Goal: Task Accomplishment & Management: Complete application form

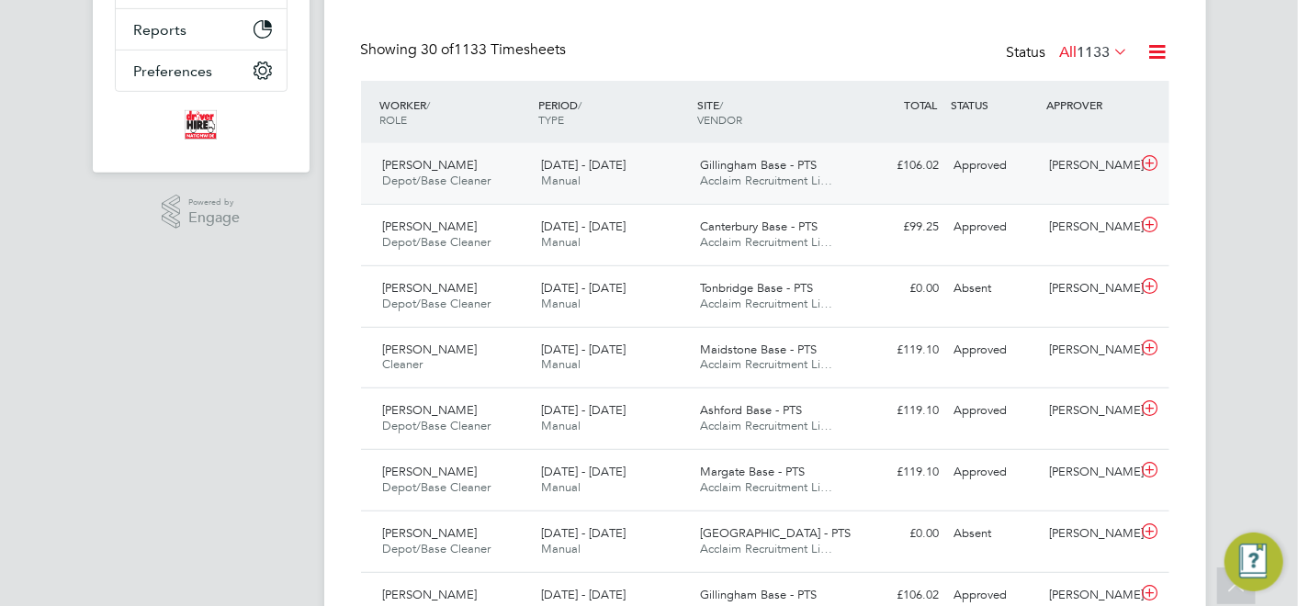
click at [590, 156] on div "4 - 10 Aug 2025 Manual" at bounding box center [613, 174] width 159 height 46
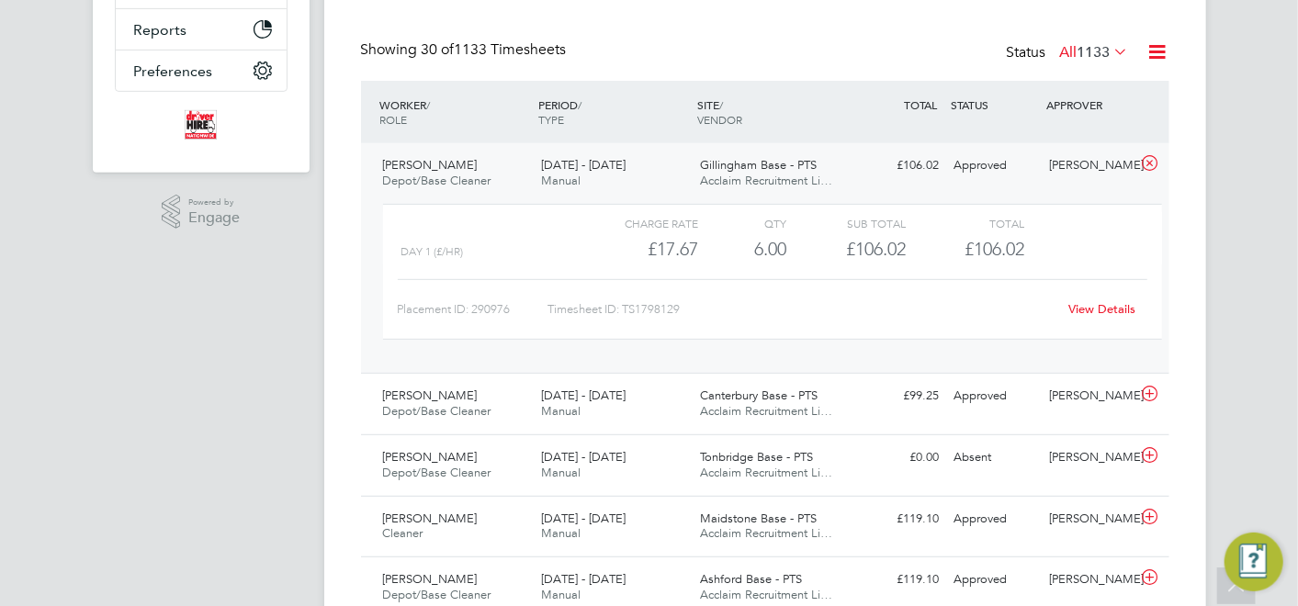
click at [624, 183] on div "4 - 10 Aug 2025 Manual" at bounding box center [613, 174] width 159 height 46
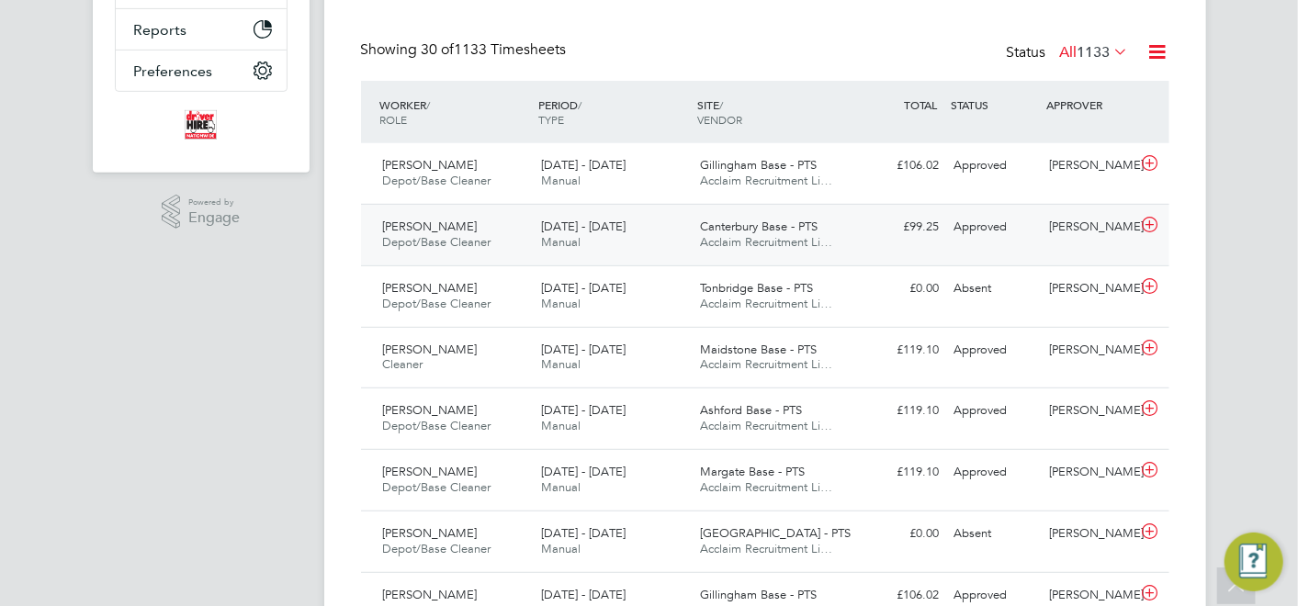
click at [582, 215] on div "28 Jul - 3 Aug 2025 Manual" at bounding box center [613, 235] width 159 height 46
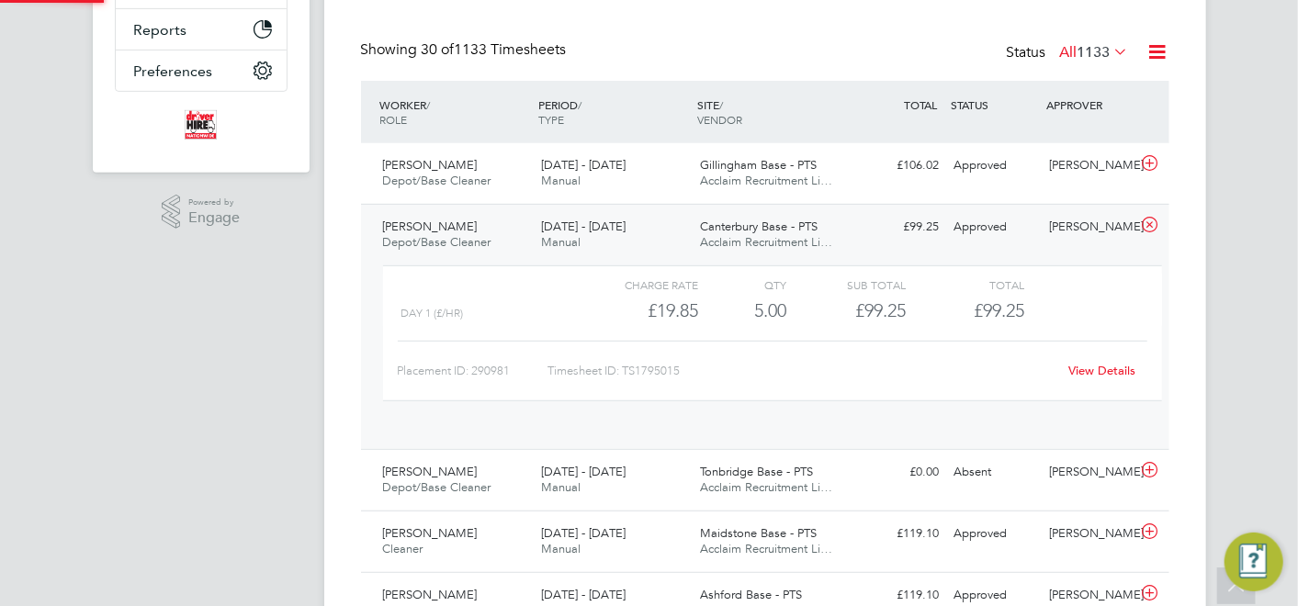
scroll to position [31, 178]
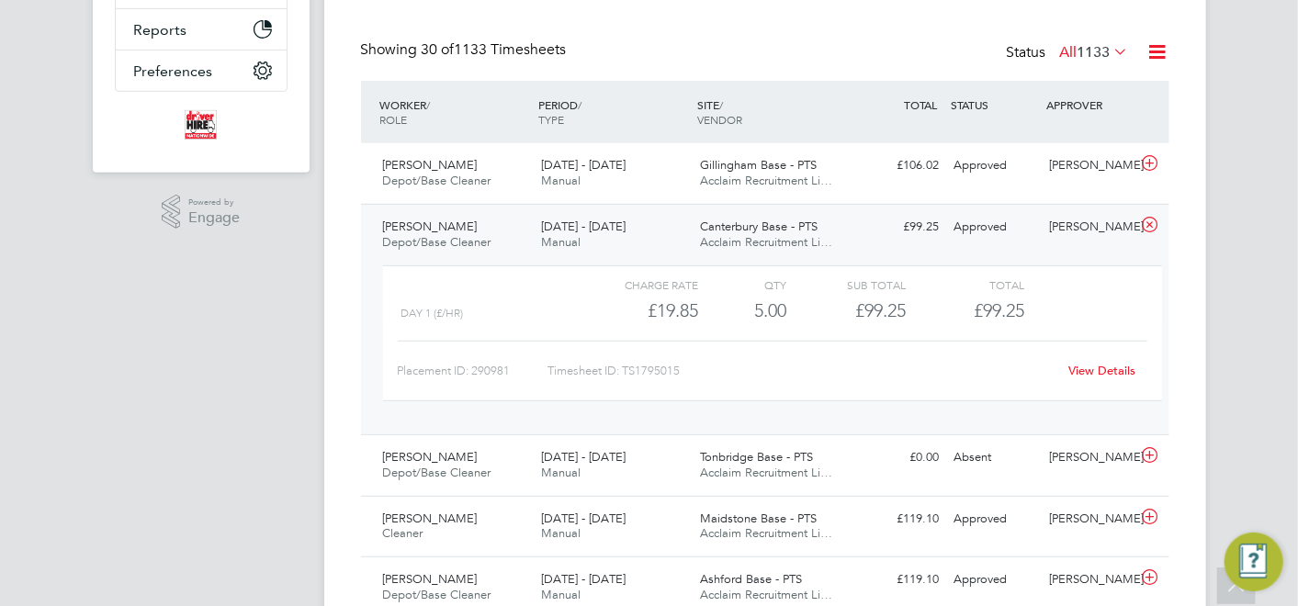
click at [544, 224] on span "[DATE] - [DATE]" at bounding box center [583, 227] width 85 height 16
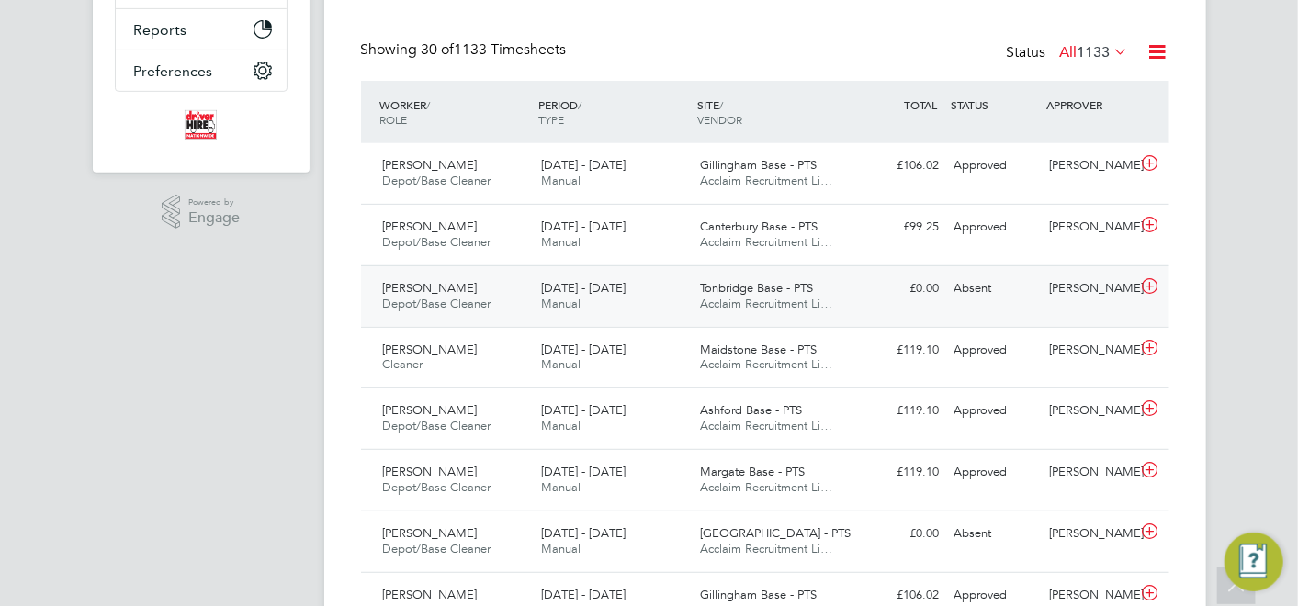
click at [683, 283] on div "28 Jul - 3 Aug 2025 Manual" at bounding box center [613, 297] width 159 height 46
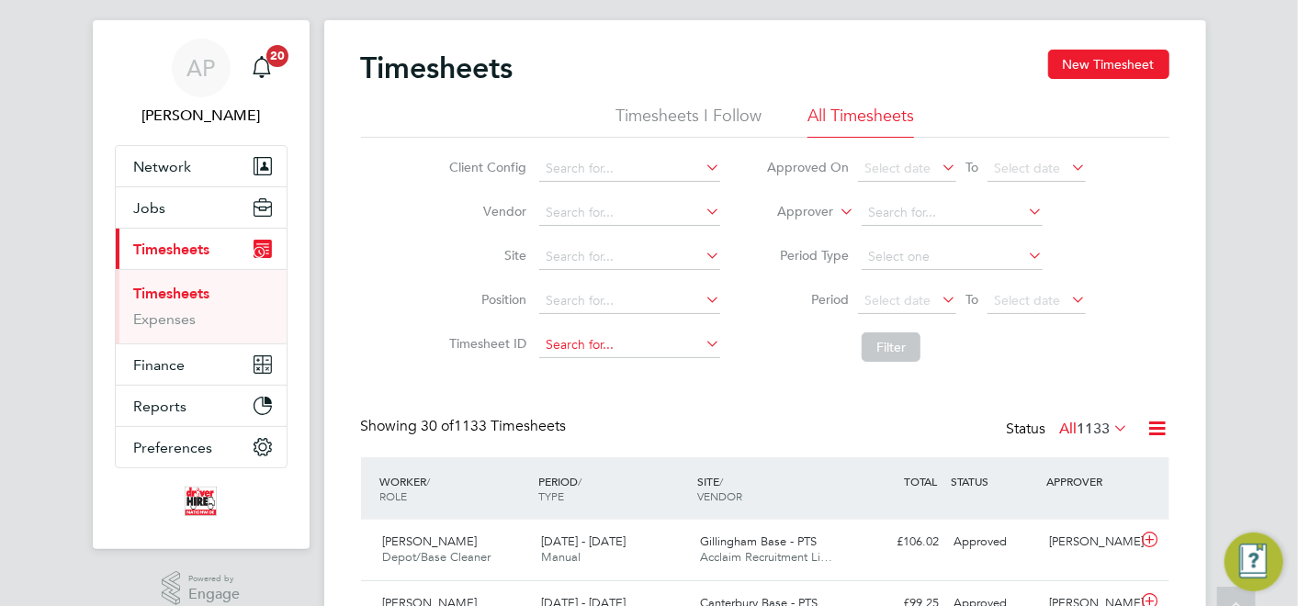
scroll to position [0, 0]
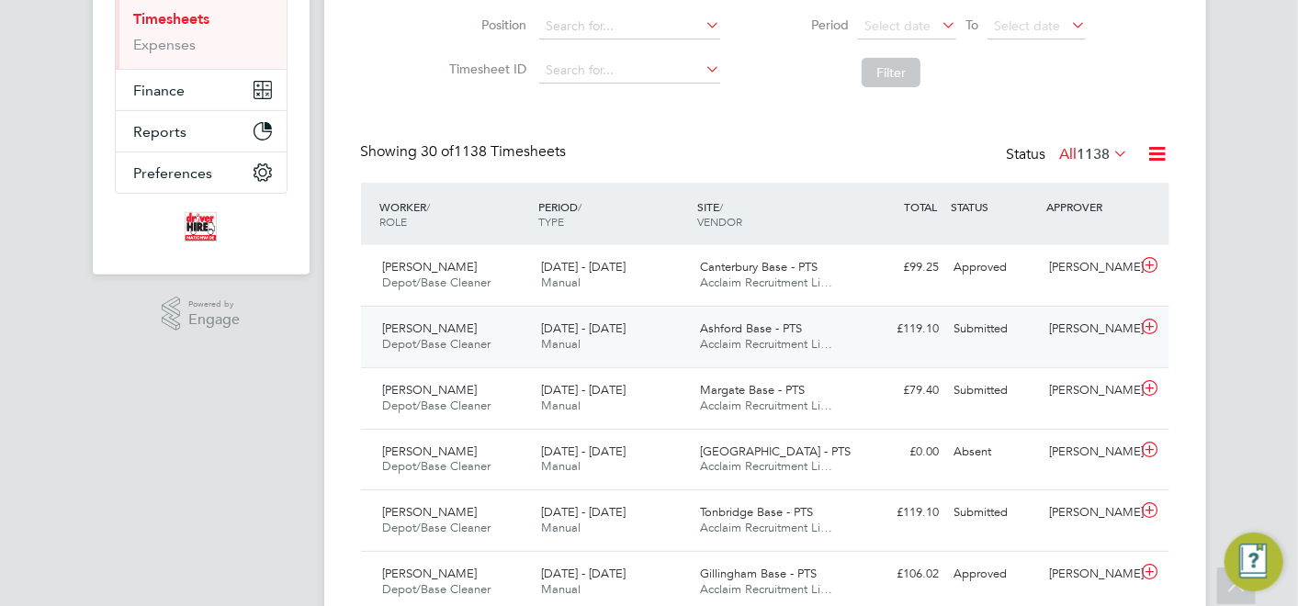
click at [641, 341] on div "4 - 10 Aug 2025 Manual" at bounding box center [613, 337] width 159 height 46
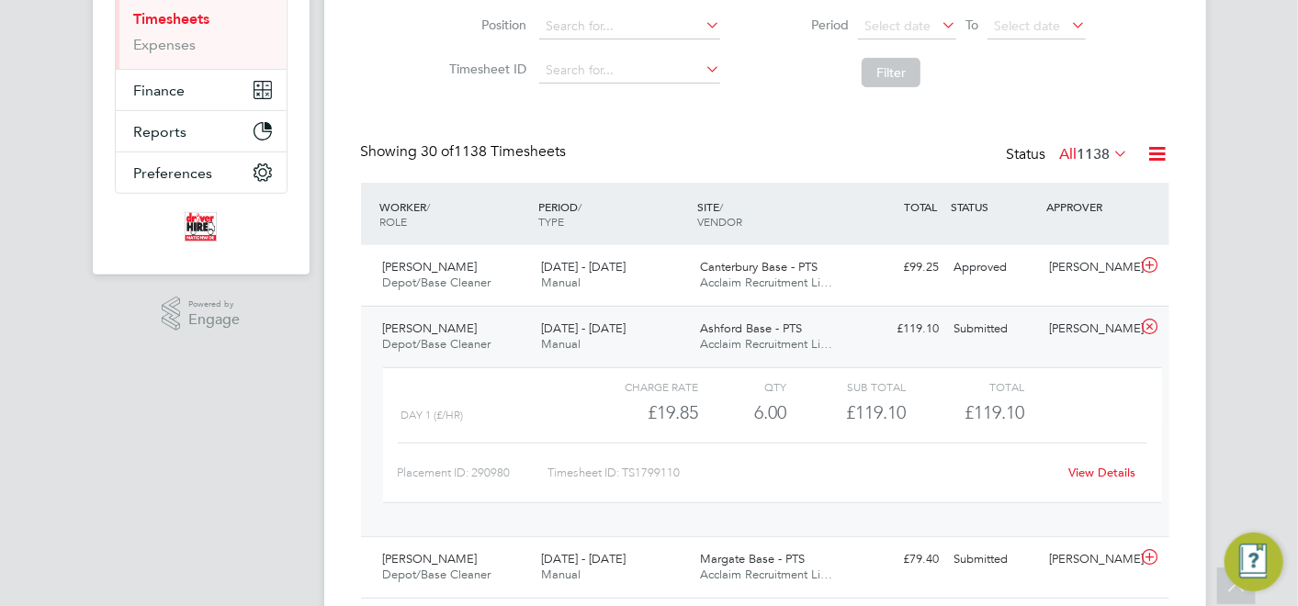
click at [761, 332] on span "Ashford Base - PTS" at bounding box center [751, 329] width 102 height 16
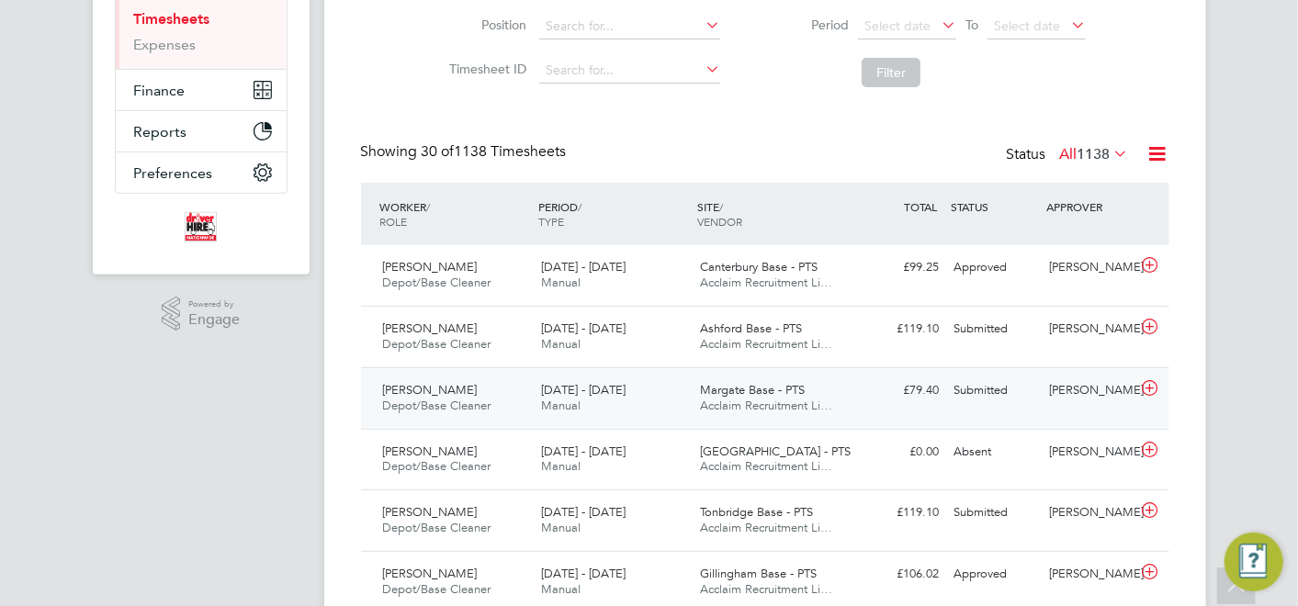
click at [586, 410] on div "4 - 10 Aug 2025 Manual" at bounding box center [613, 399] width 159 height 46
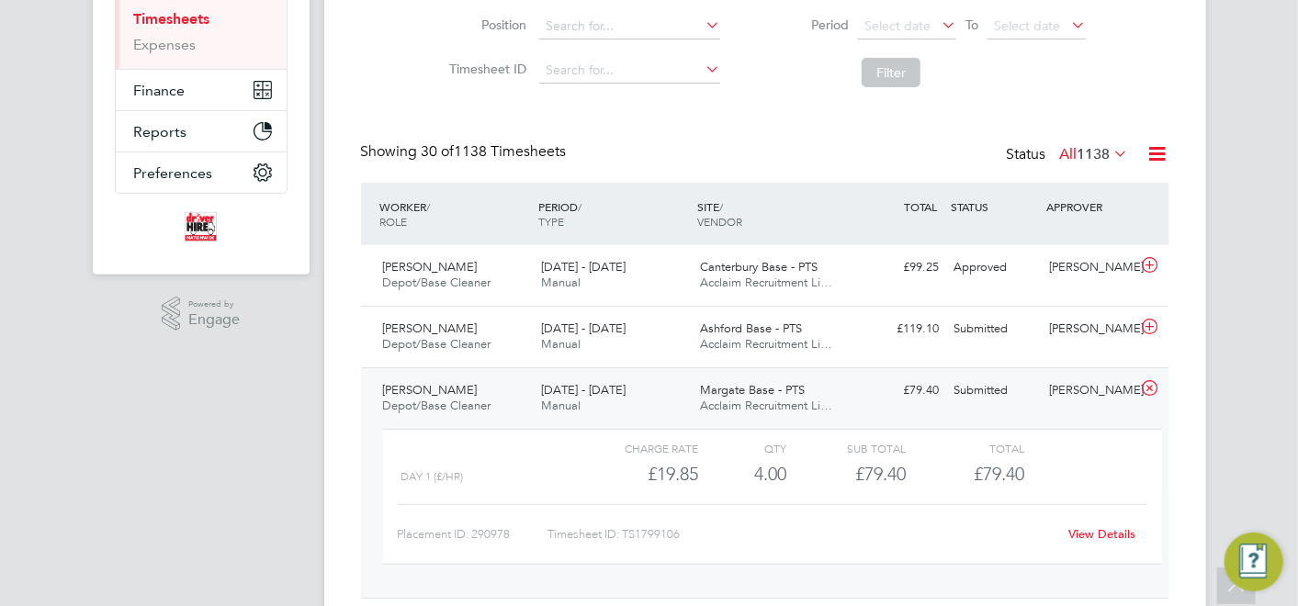
scroll to position [408, 0]
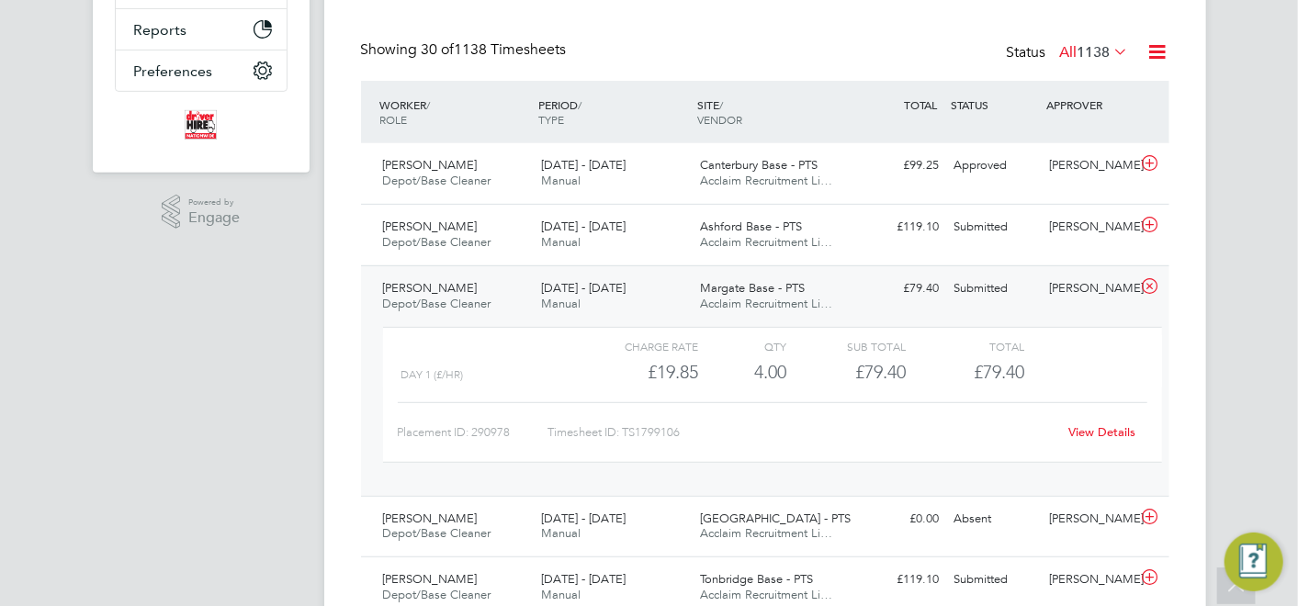
click at [746, 312] on div "Margate Base - PTS Acclaim Recruitment Li…" at bounding box center [772, 297] width 159 height 46
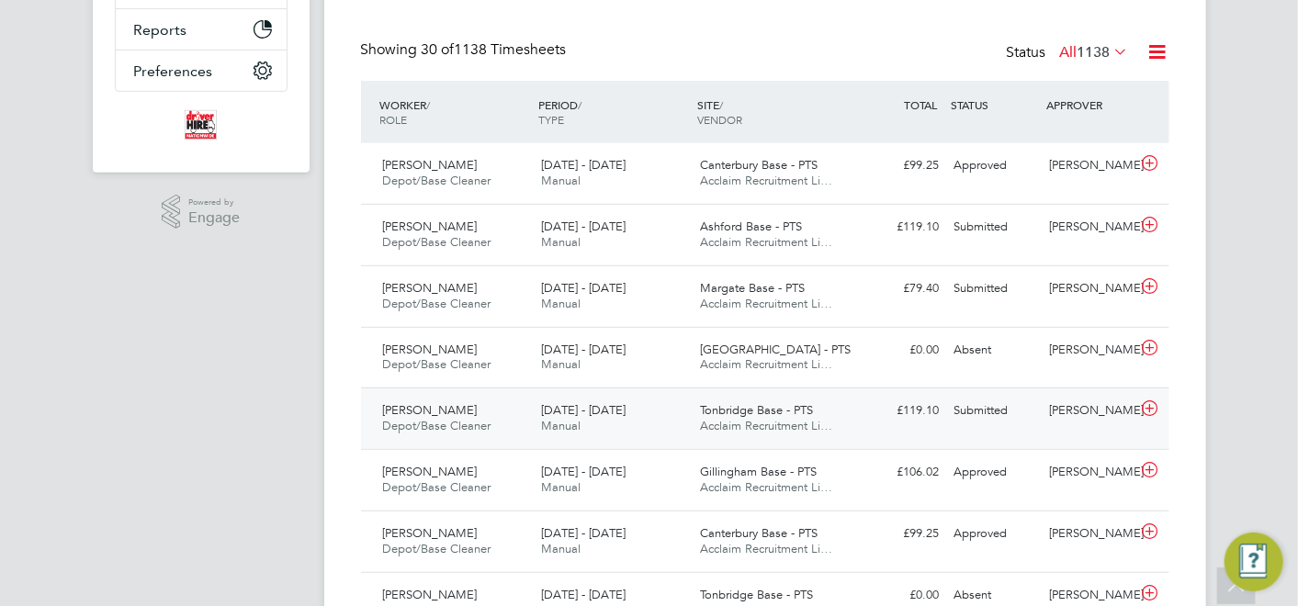
click at [685, 406] on div "4 - 10 Aug 2025 Manual" at bounding box center [613, 419] width 159 height 46
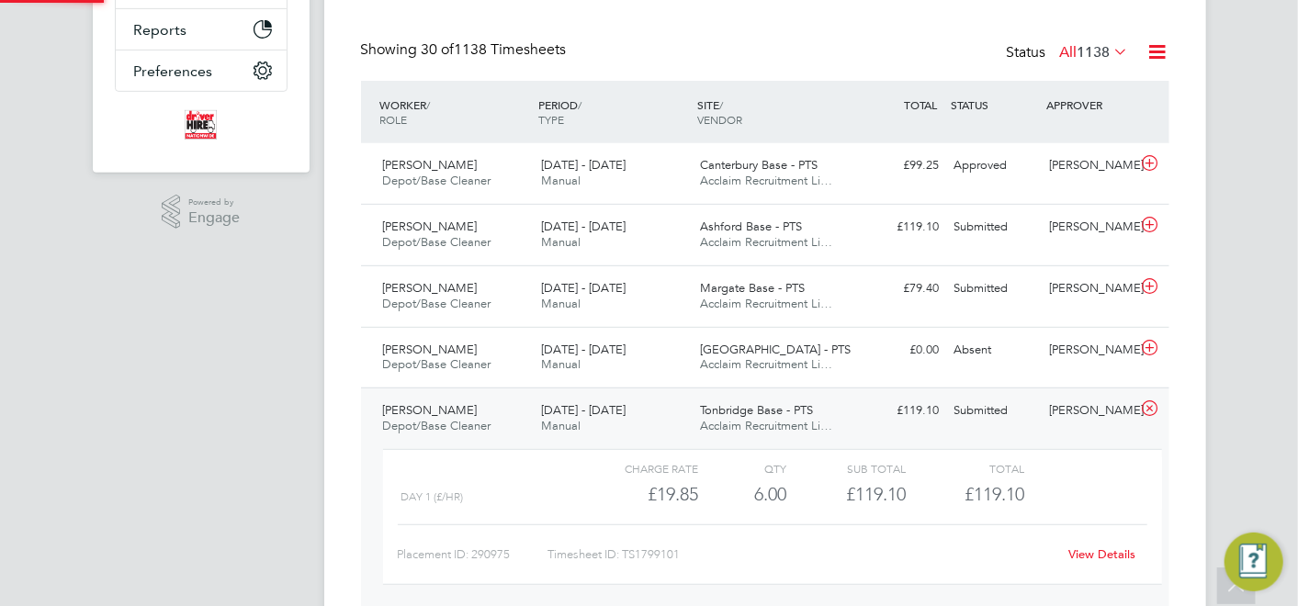
scroll to position [31, 178]
click at [542, 399] on div "4 - 10 Aug 2025 Manual" at bounding box center [613, 419] width 159 height 46
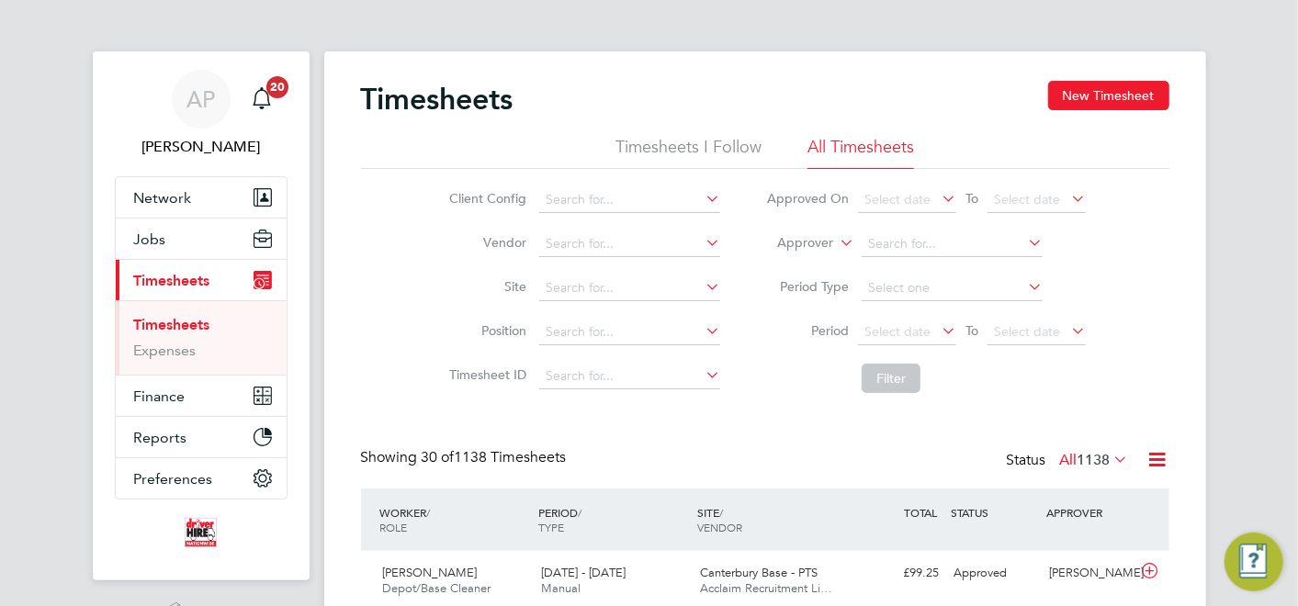
scroll to position [46, 159]
click at [1119, 99] on button "New Timesheet" at bounding box center [1108, 95] width 121 height 29
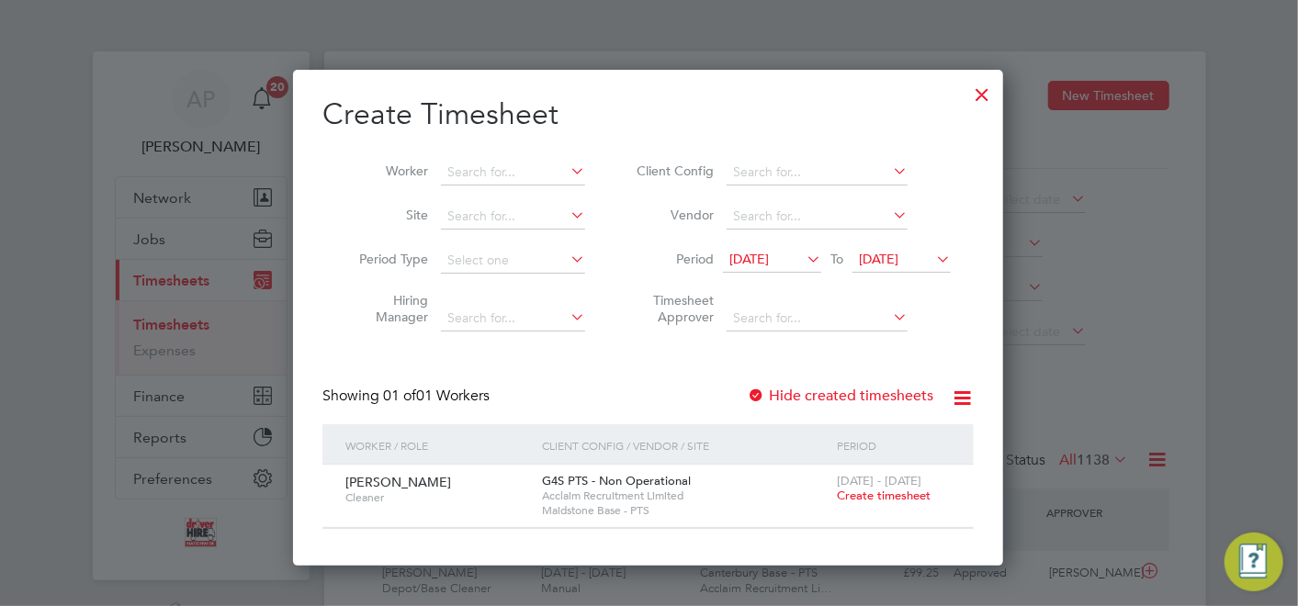
click at [897, 491] on span "Create timesheet" at bounding box center [884, 496] width 94 height 16
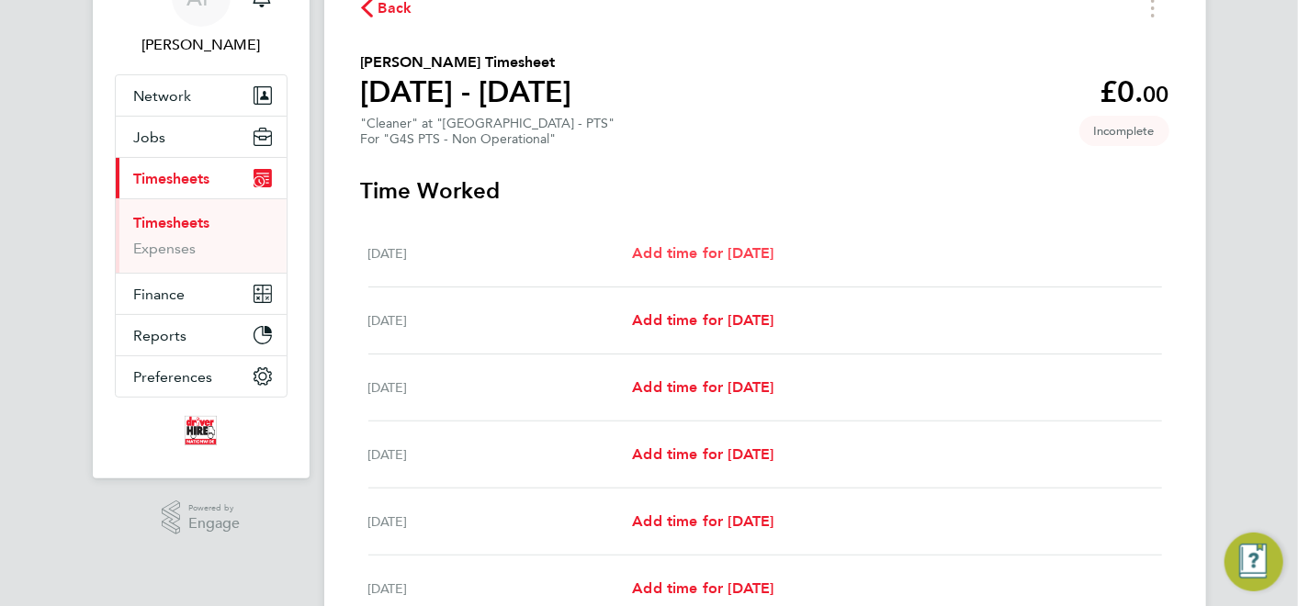
click at [717, 252] on span "Add time for Mon 04 Aug" at bounding box center [702, 252] width 141 height 17
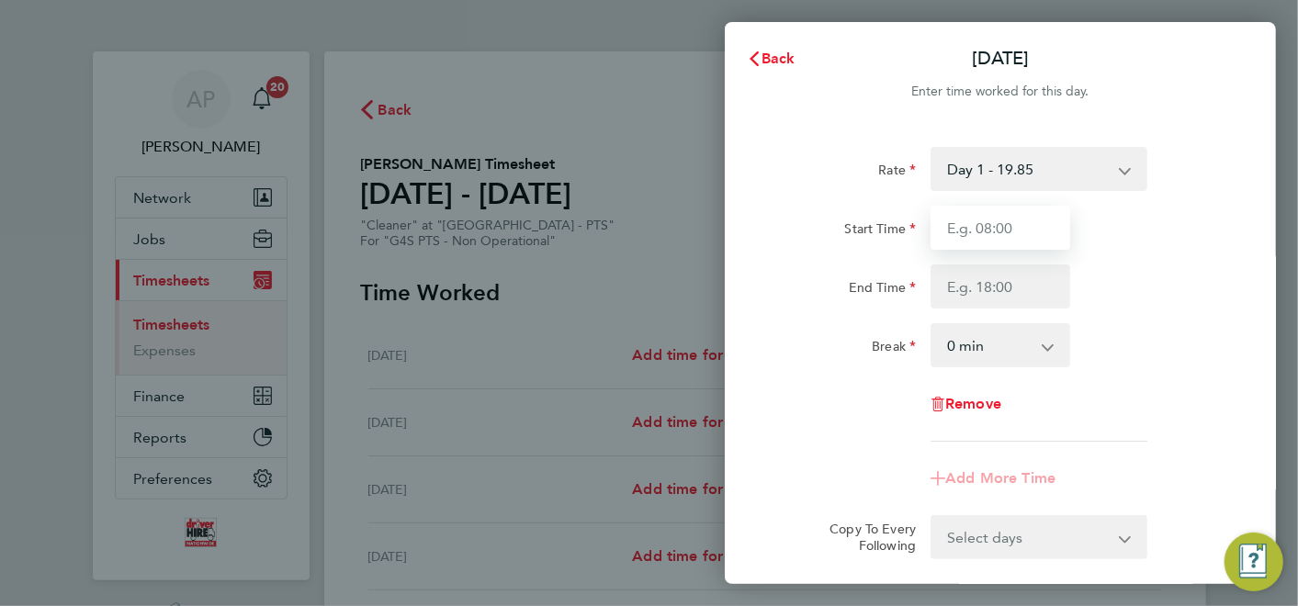
click at [971, 221] on input "Start Time" at bounding box center [1001, 228] width 140 height 44
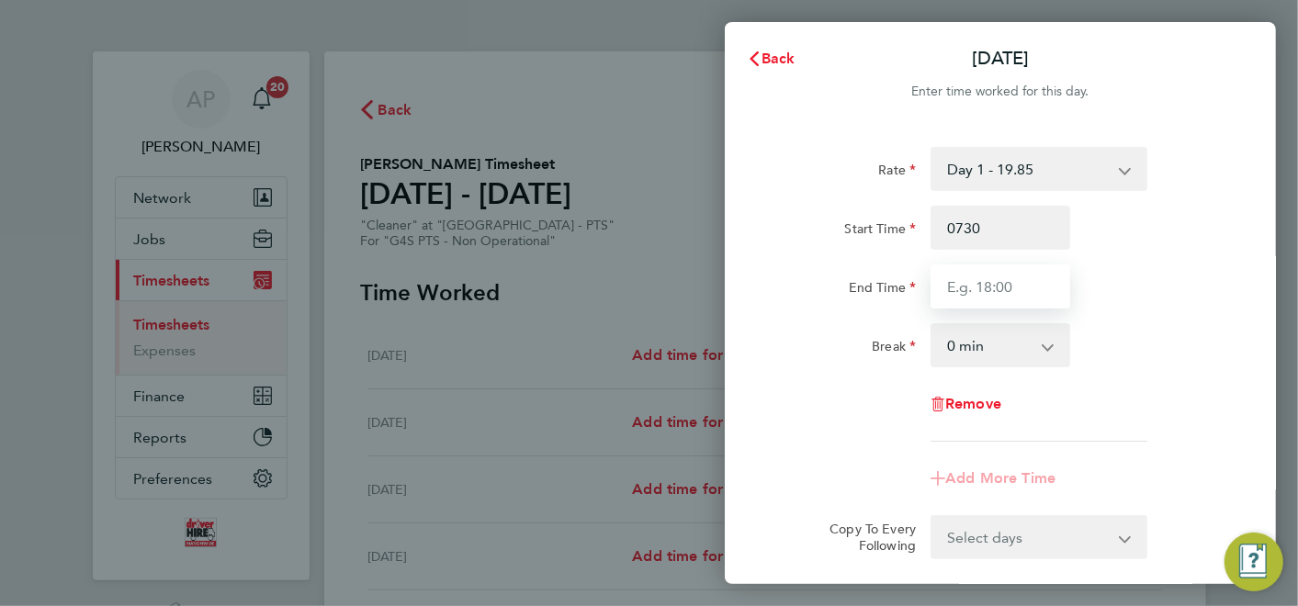
type input "07:30"
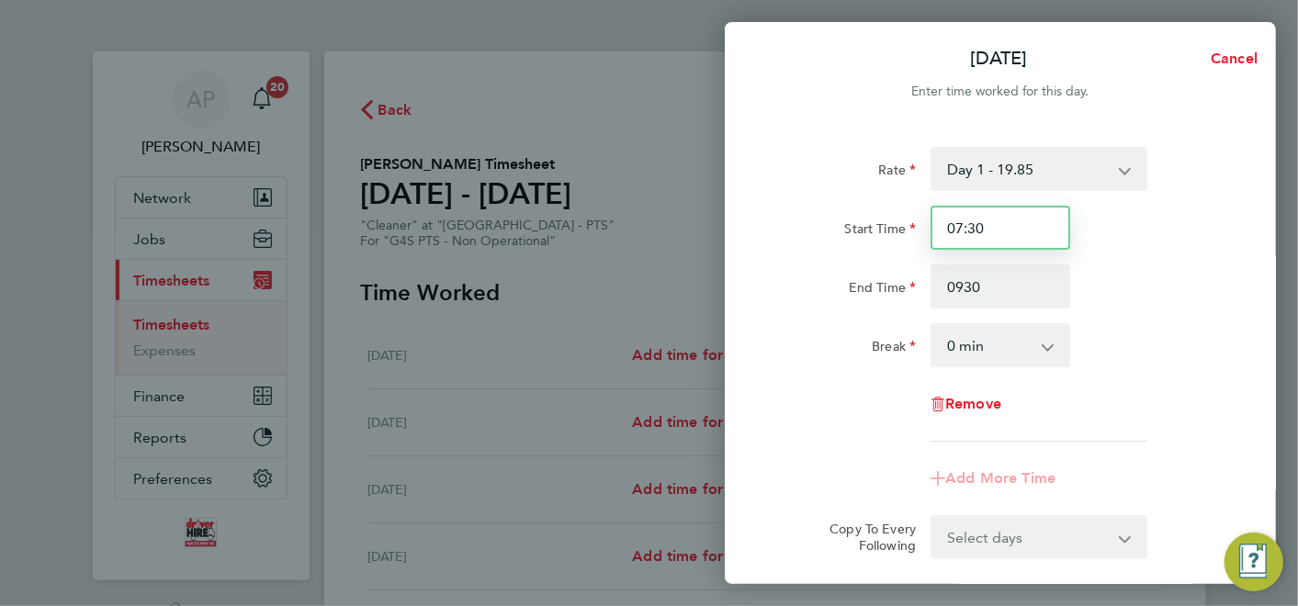
type input "09:30"
click at [1007, 231] on input "07:30" at bounding box center [1001, 228] width 140 height 44
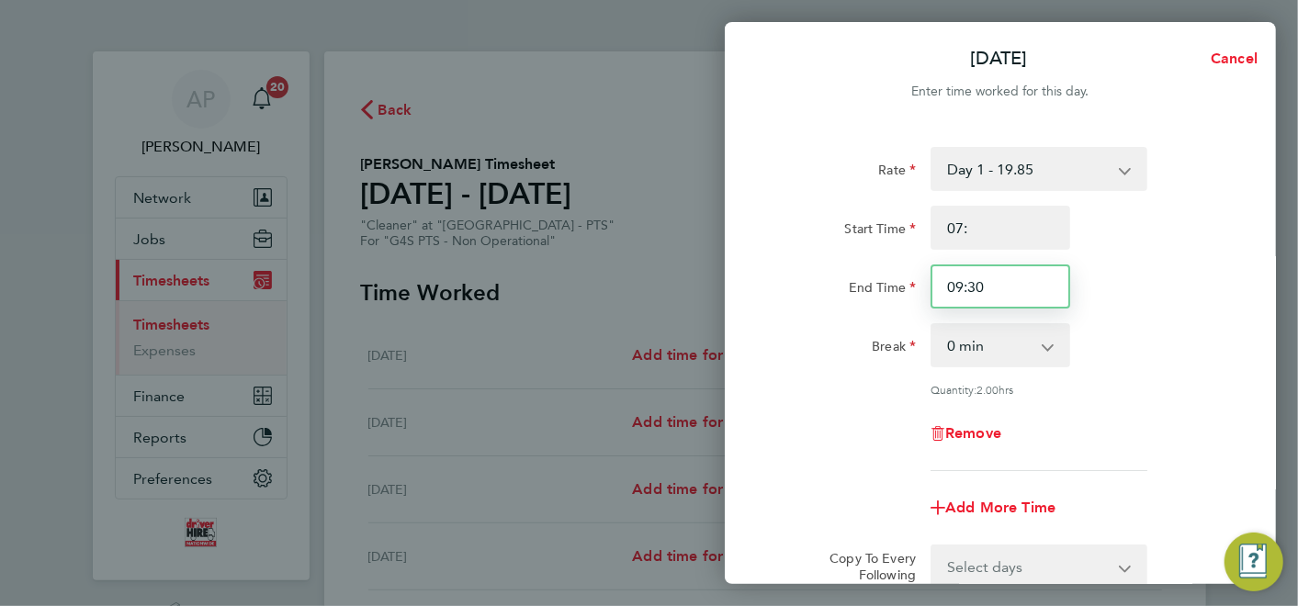
type input "07:00"
type input "09:00"
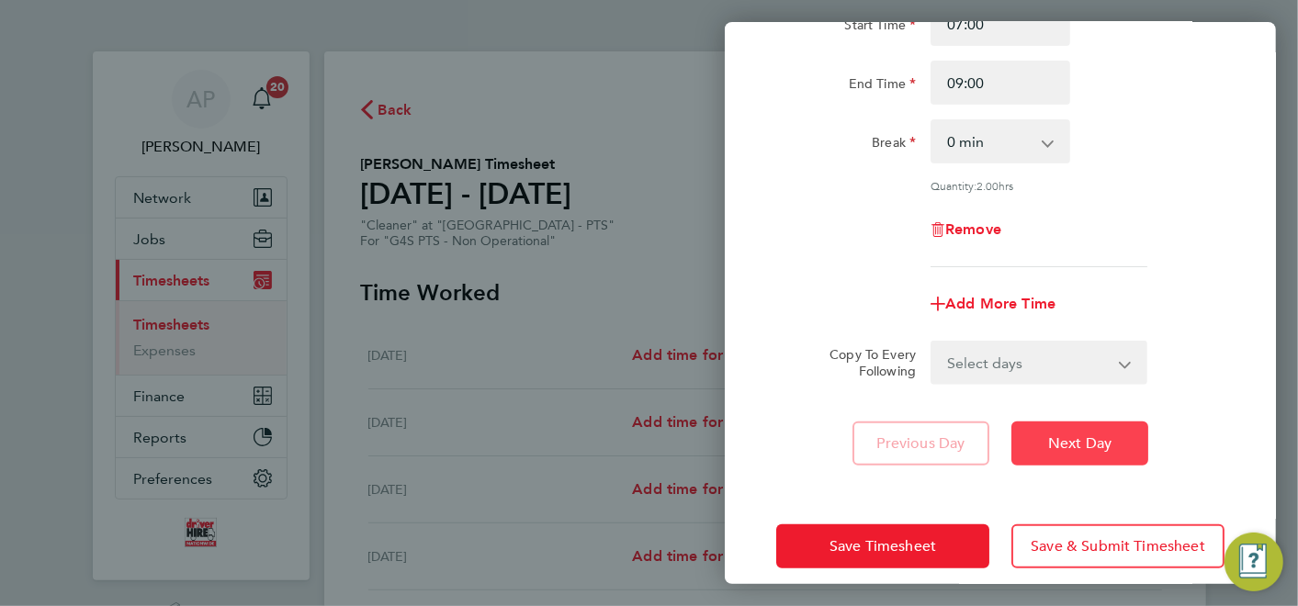
click at [1090, 445] on span "Next Day" at bounding box center [1079, 444] width 63 height 18
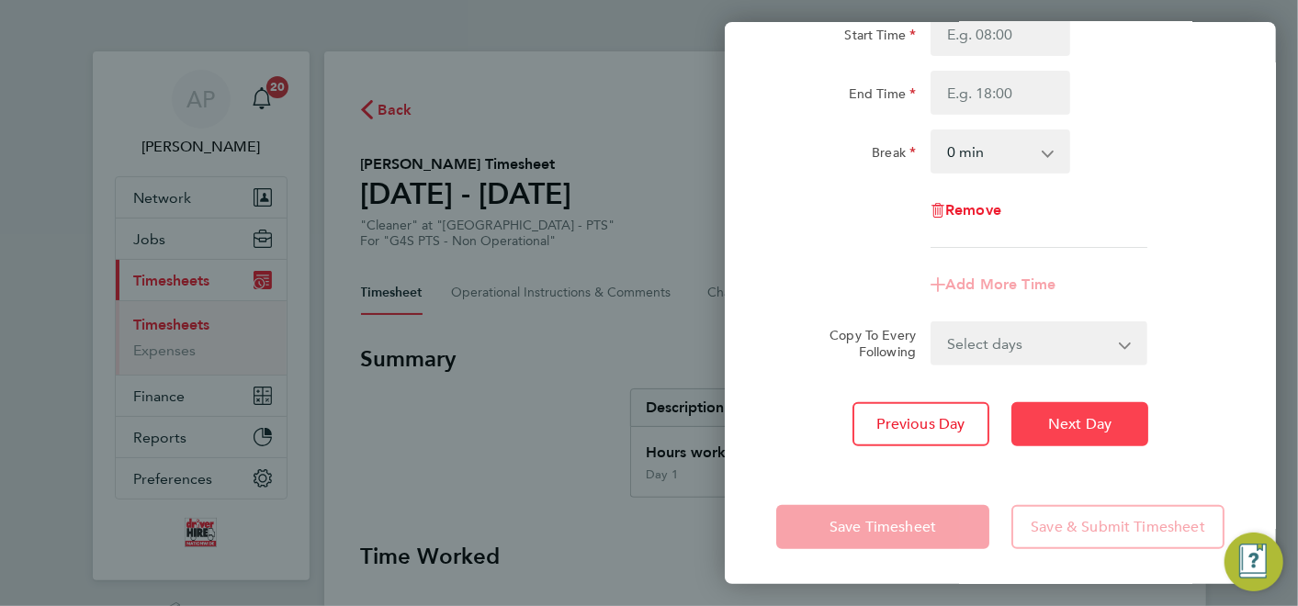
click at [1094, 429] on span "Next Day" at bounding box center [1079, 424] width 63 height 18
click at [1093, 417] on span "Next Day" at bounding box center [1079, 424] width 63 height 18
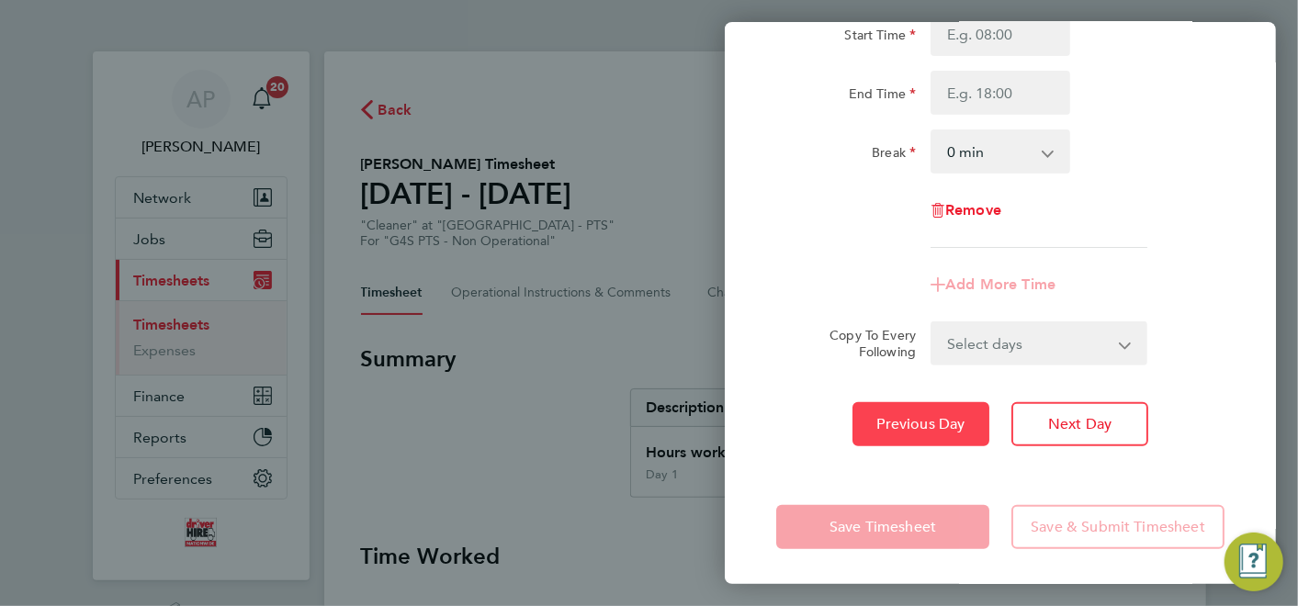
click at [938, 429] on span "Previous Day" at bounding box center [921, 424] width 88 height 18
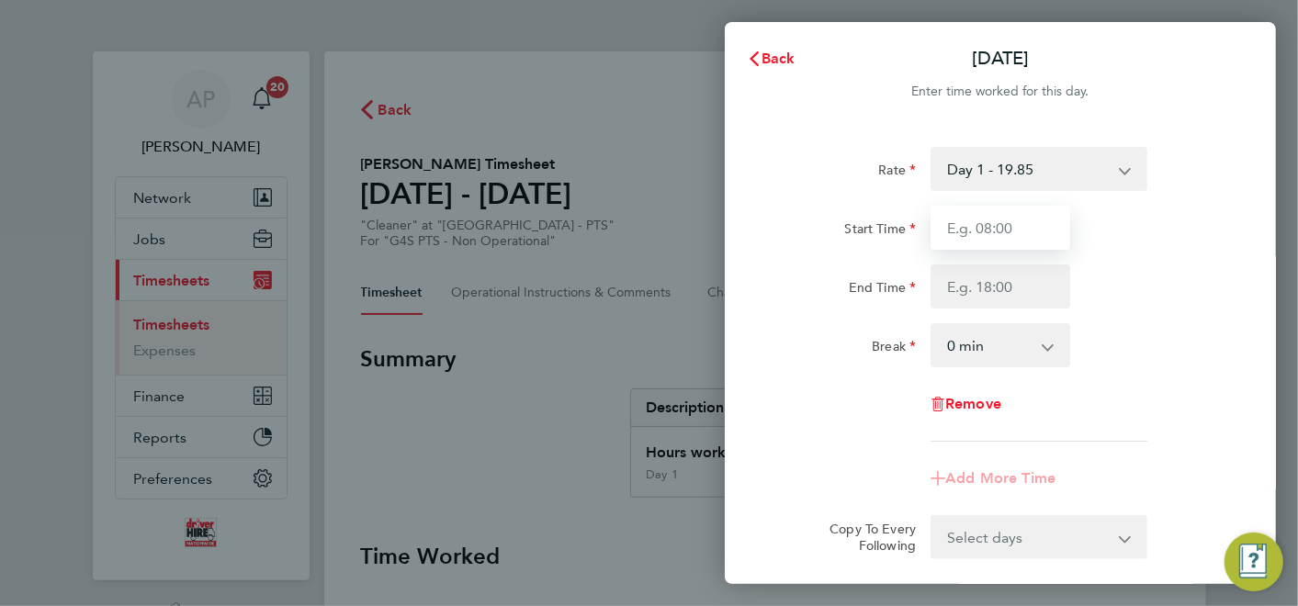
click at [995, 218] on input "Start Time" at bounding box center [1001, 228] width 140 height 44
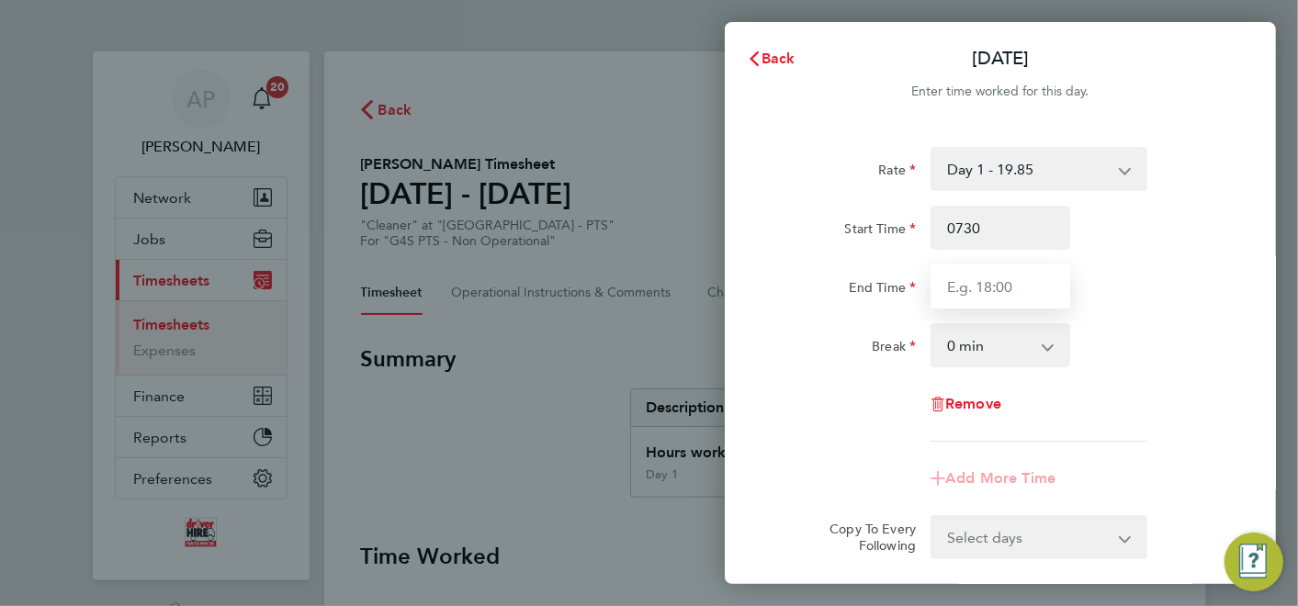
type input "07:30"
type input "09:30"
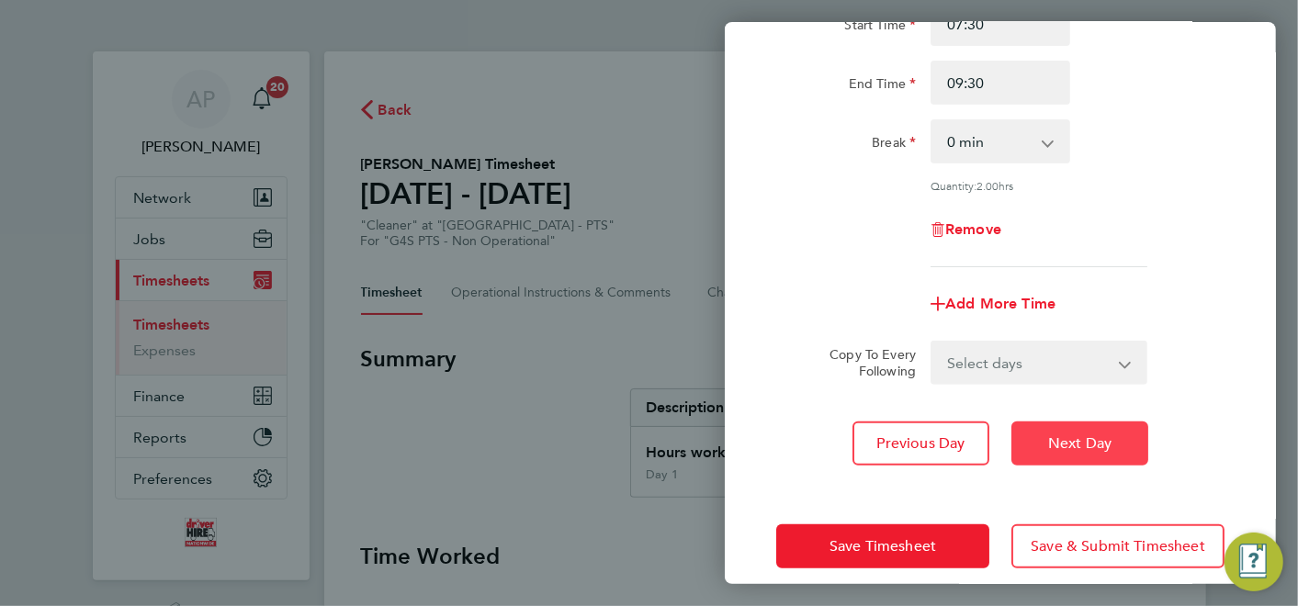
click at [1139, 448] on button "Next Day" at bounding box center [1079, 444] width 137 height 44
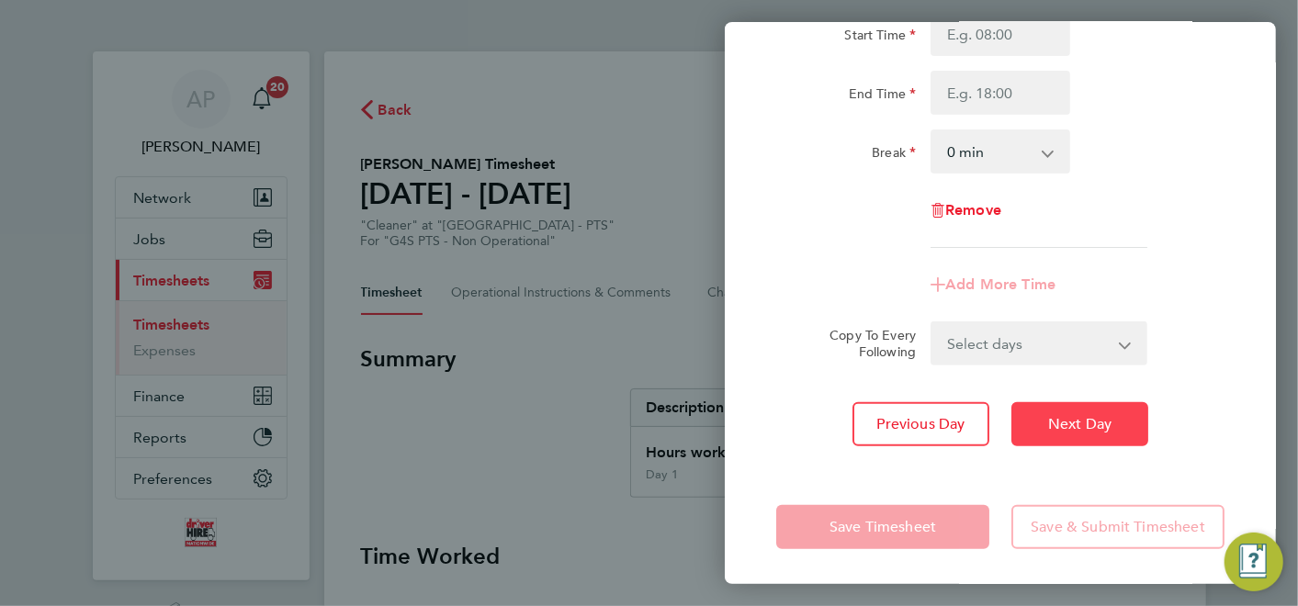
click at [1101, 430] on span "Next Day" at bounding box center [1079, 424] width 63 height 18
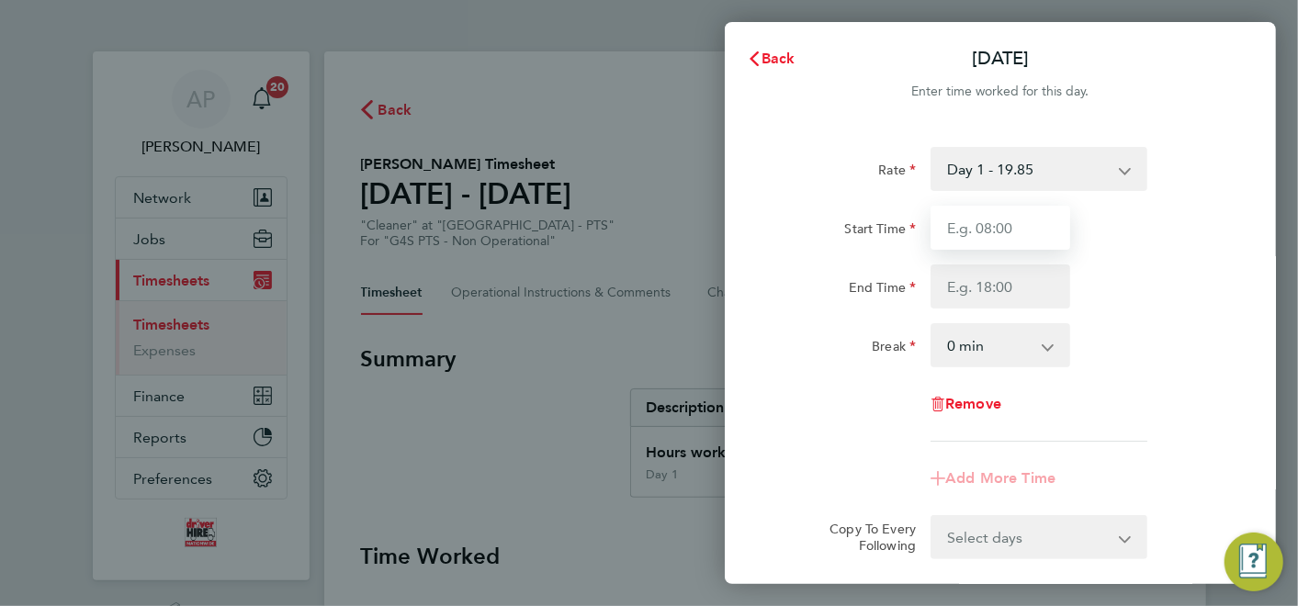
click at [990, 228] on input "Start Time" at bounding box center [1001, 228] width 140 height 44
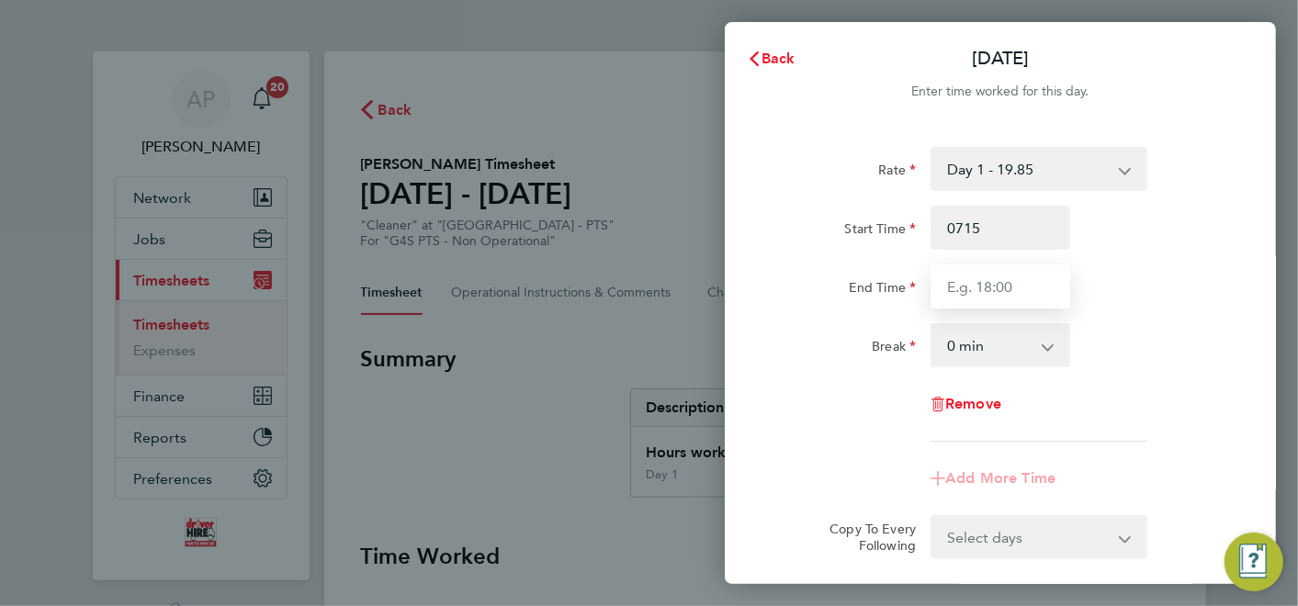
type input "07:15"
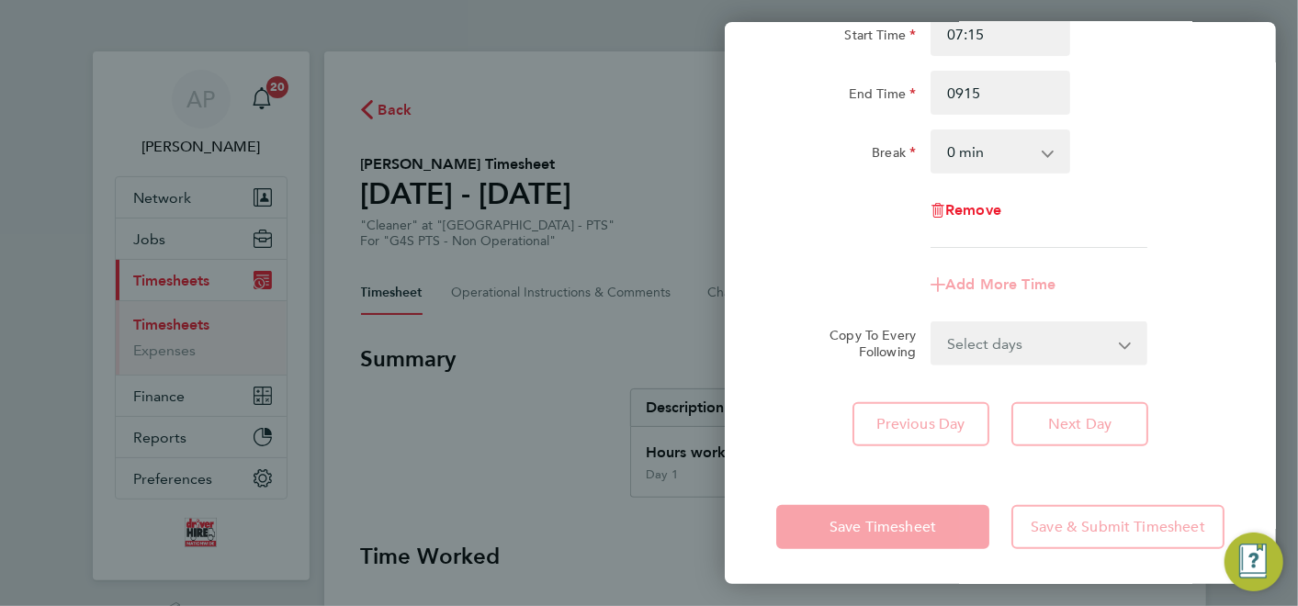
type input "09:15"
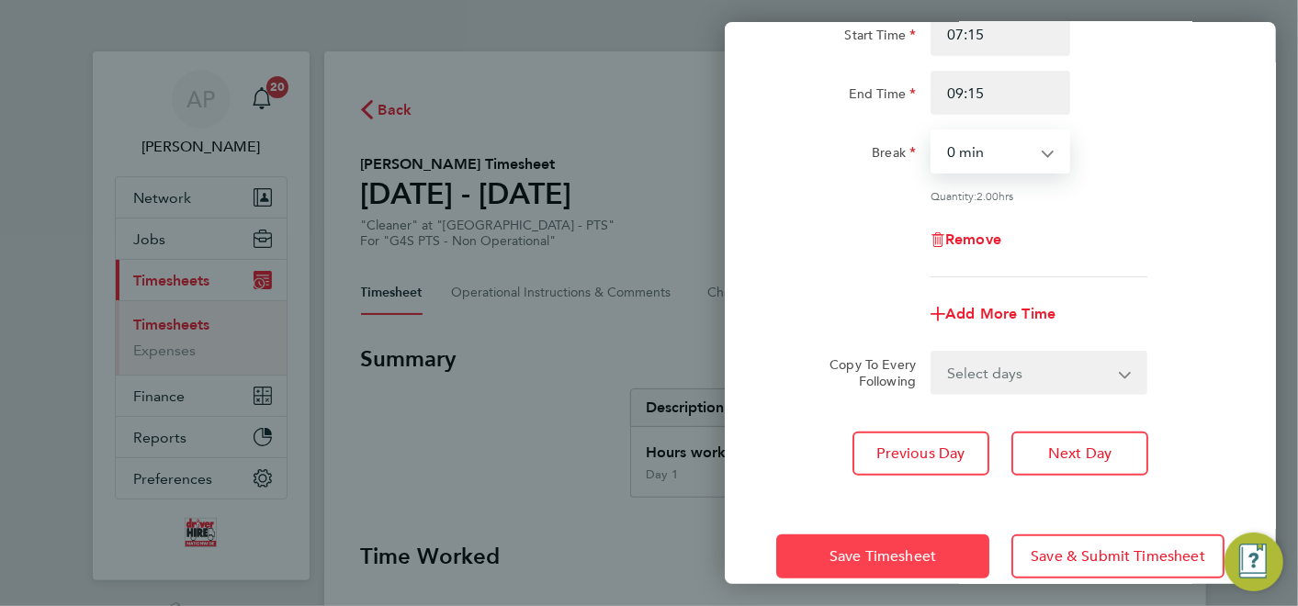
click at [895, 551] on span "Save Timesheet" at bounding box center [883, 557] width 107 height 18
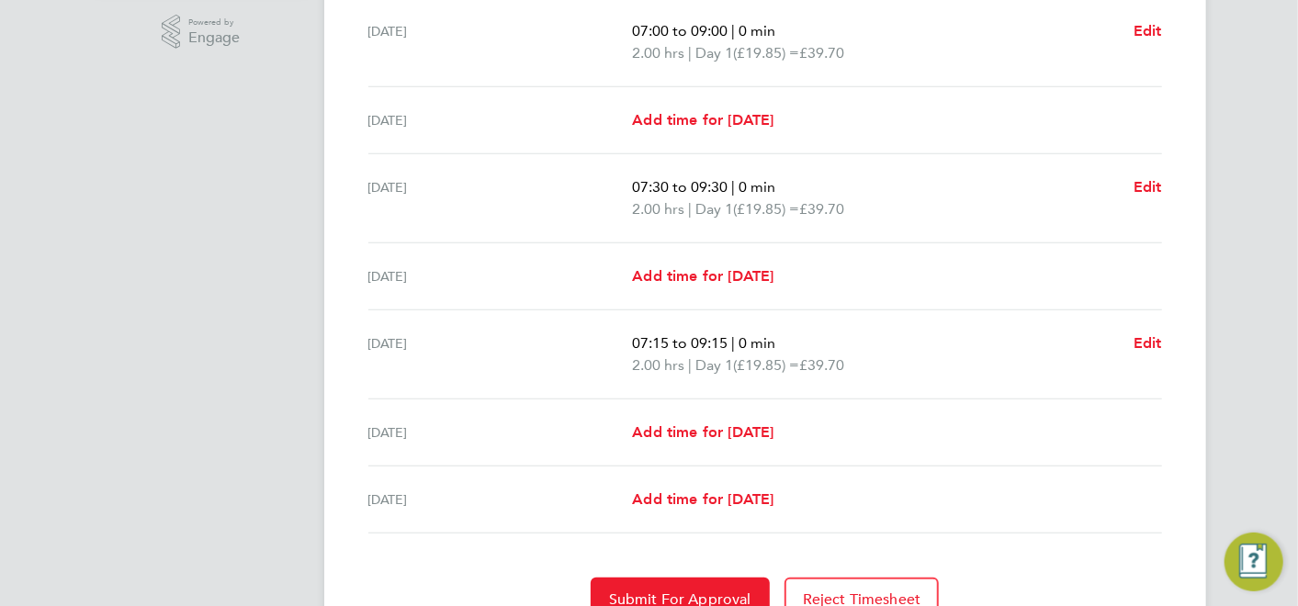
scroll to position [612, 0]
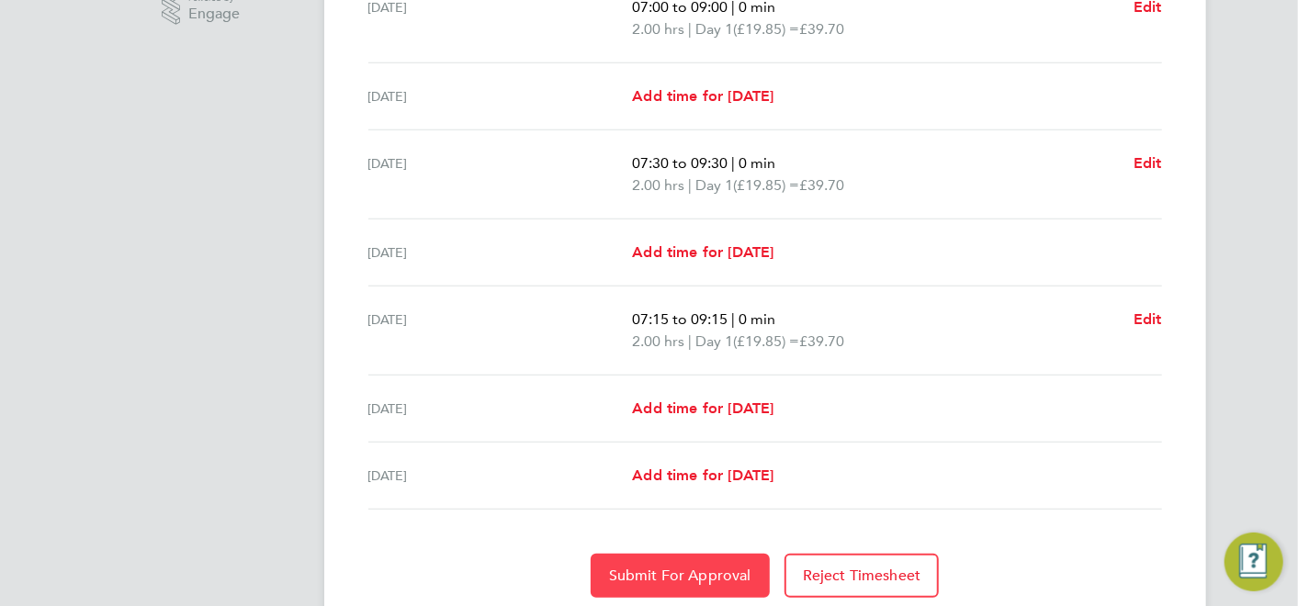
click at [717, 554] on button "Submit For Approval" at bounding box center [680, 576] width 179 height 44
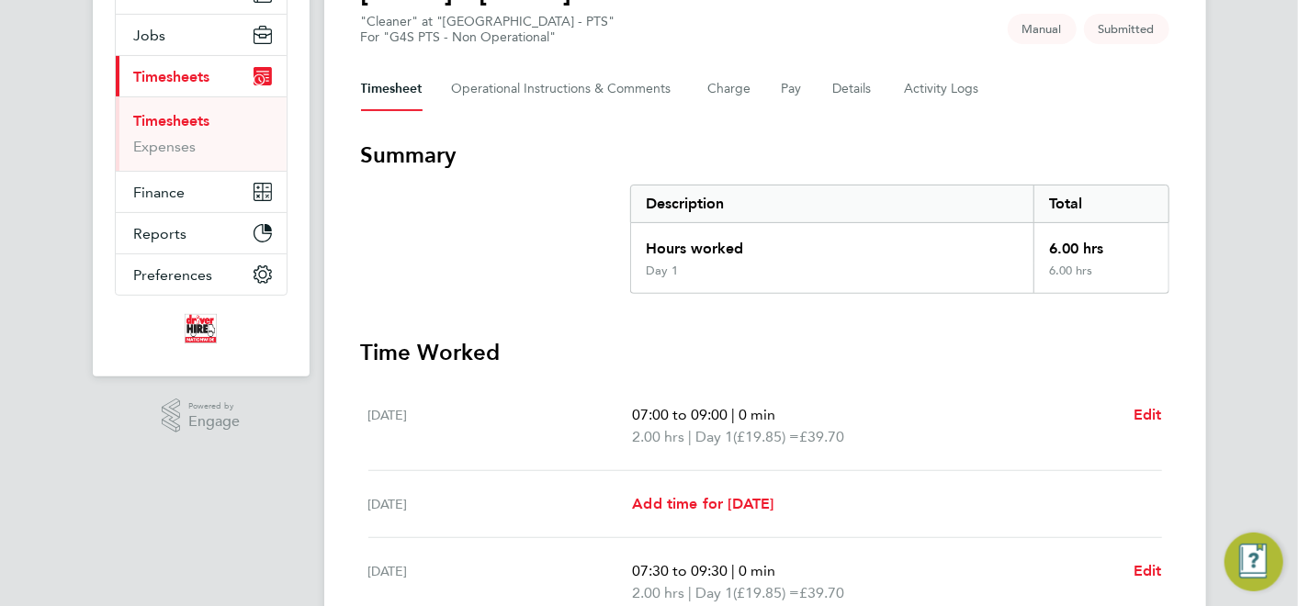
scroll to position [0, 0]
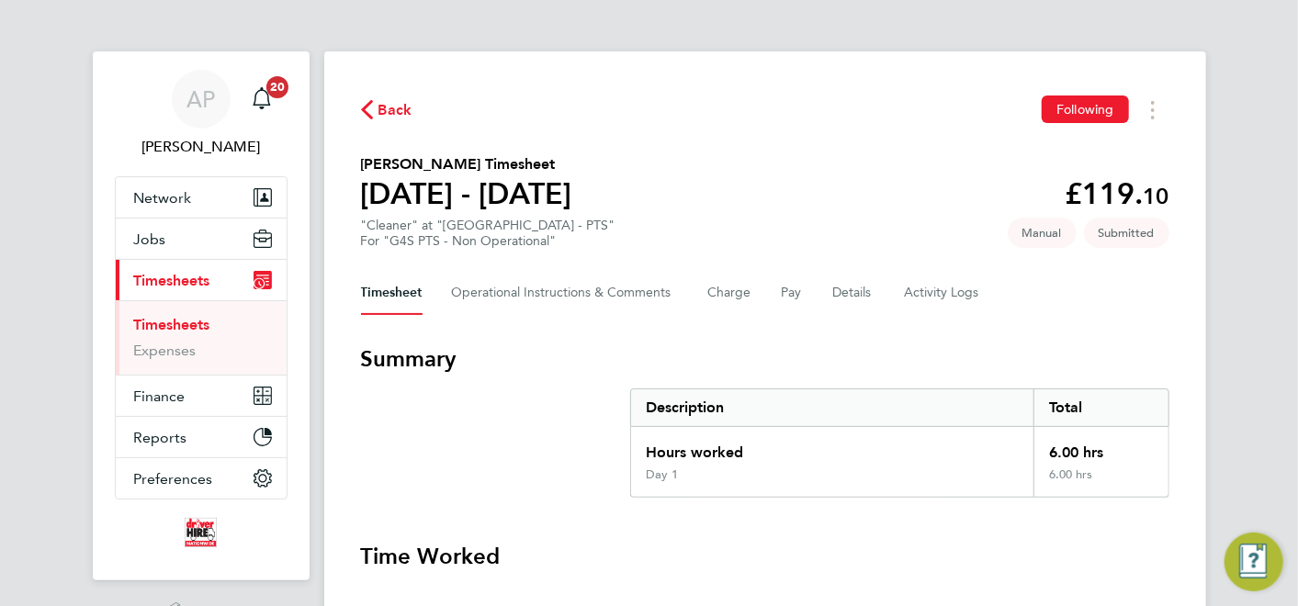
click at [388, 108] on span "Back" at bounding box center [395, 110] width 34 height 22
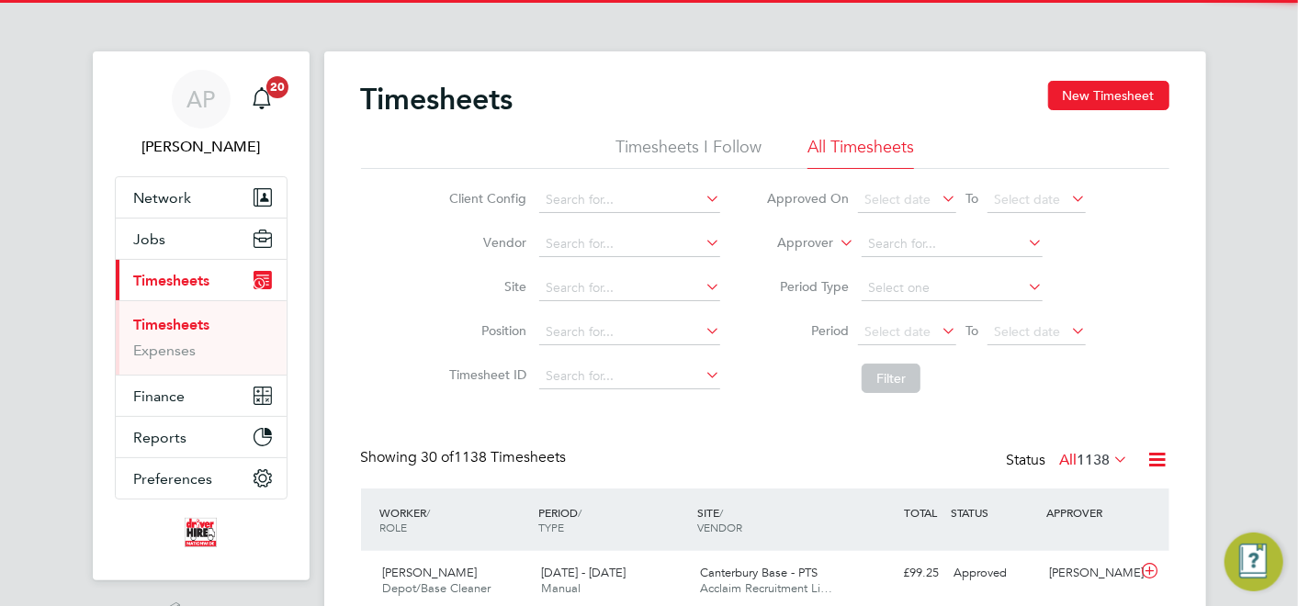
scroll to position [46, 159]
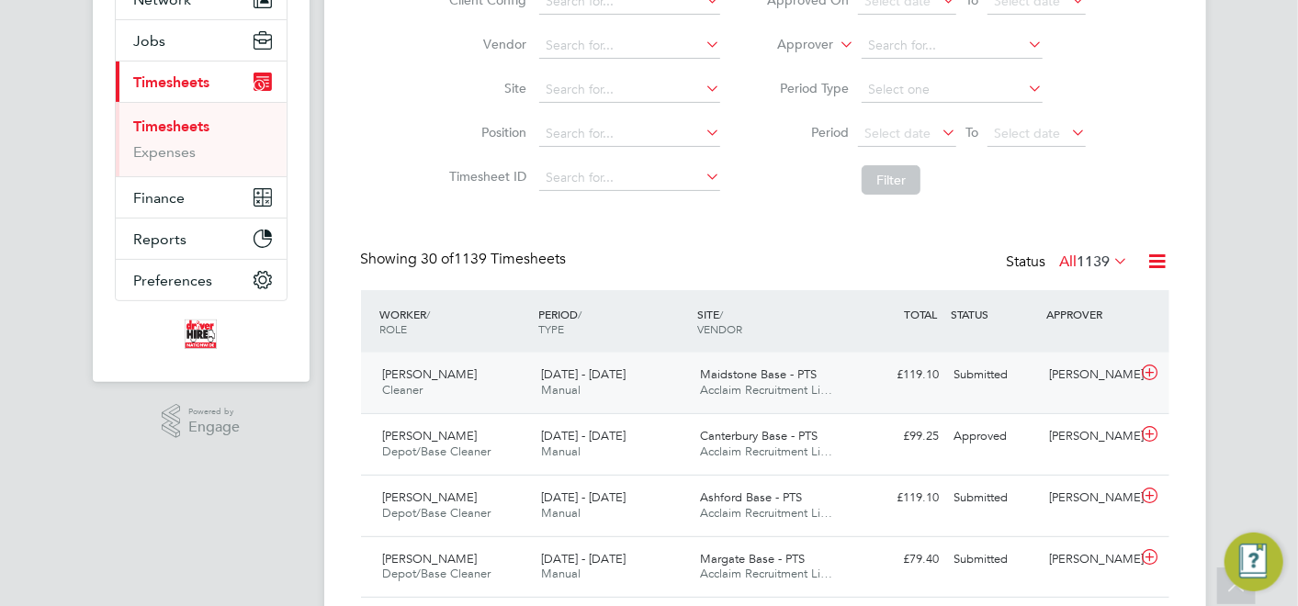
click at [479, 363] on div "[PERSON_NAME] Cleaner [DATE] - [DATE]" at bounding box center [455, 383] width 159 height 46
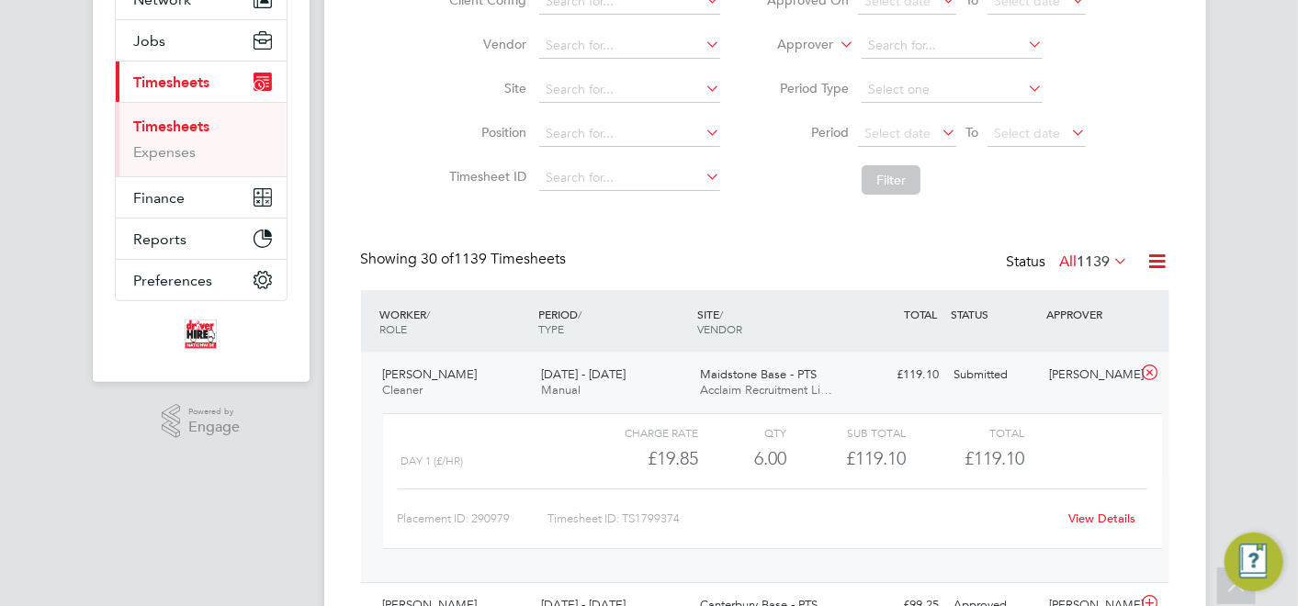
click at [451, 388] on div "[PERSON_NAME] Cleaner [DATE] - [DATE]" at bounding box center [455, 383] width 159 height 46
